Goal: Check status: Check status

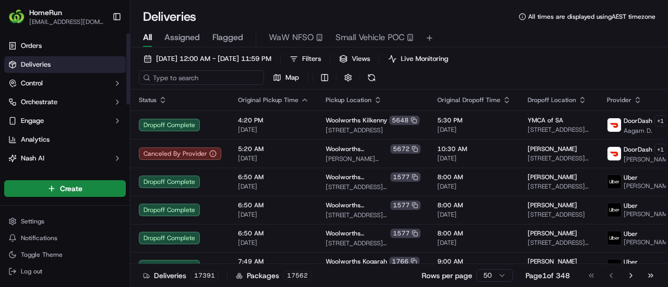
click at [202, 74] on input at bounding box center [201, 77] width 125 height 15
paste input "269955834"
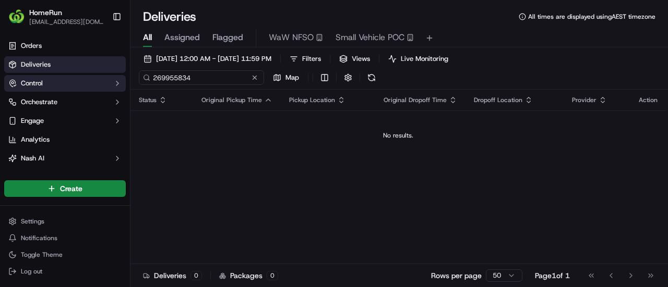
drag, startPoint x: 211, startPoint y: 78, endPoint x: 103, endPoint y: 82, distance: 108.1
click at [103, 82] on div "HomeRun [EMAIL_ADDRESS][DOMAIN_NAME] Toggle Sidebar Orders Deliveries Control O…" at bounding box center [334, 143] width 668 height 287
paste input "48J20-68MYMH"
type input "48J20-68MYMH"
